Goal: Find specific page/section: Find specific page/section

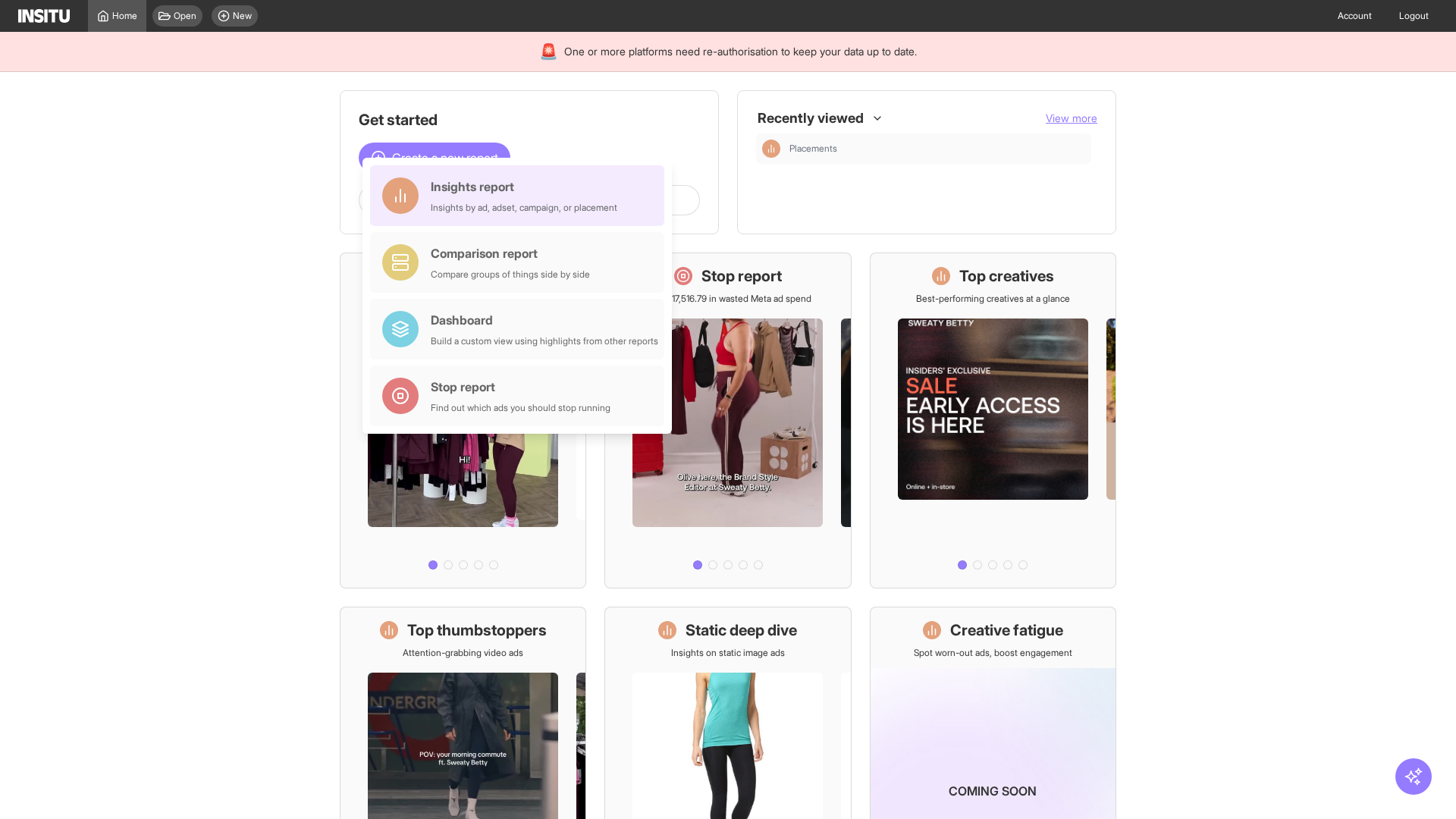
click at [521, 196] on div "Insights report Insights by ad, adset, campaign, or placement" at bounding box center [523, 195] width 186 height 37
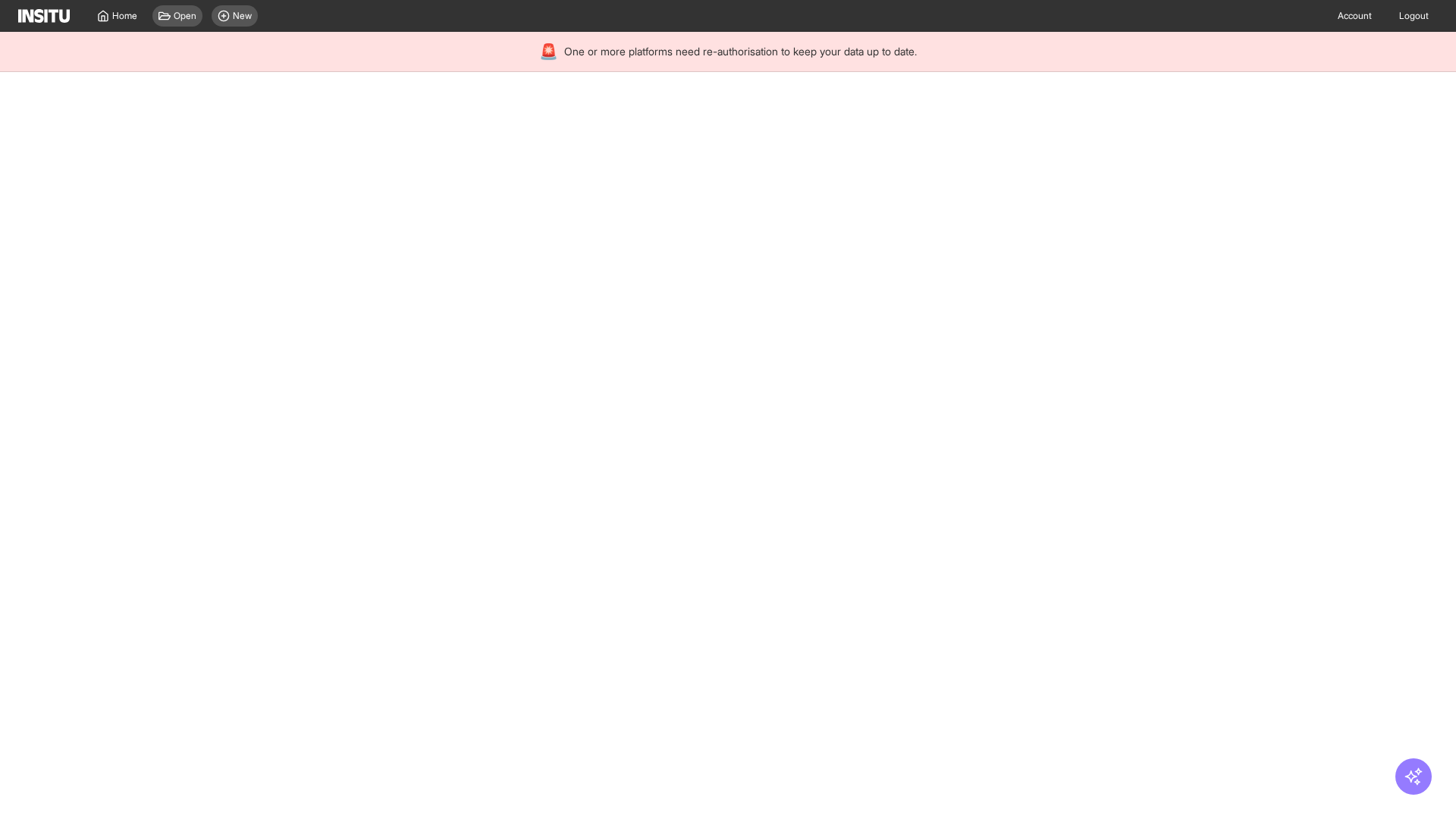
select select "**"
